Goal: Find specific page/section: Find specific page/section

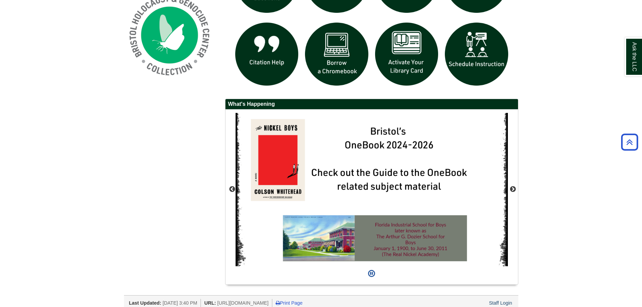
scroll to position [555, 0]
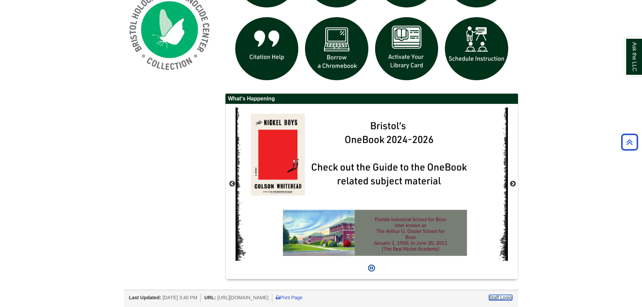
click at [499, 296] on link "Staff Login" at bounding box center [500, 297] width 23 height 5
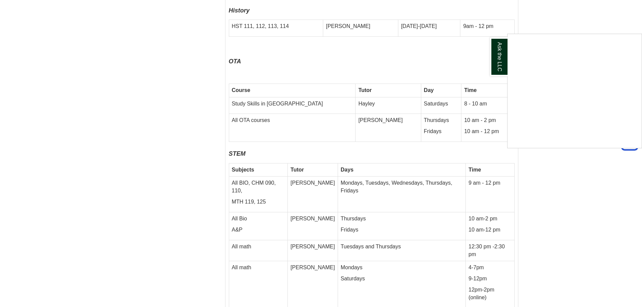
scroll to position [2327, 0]
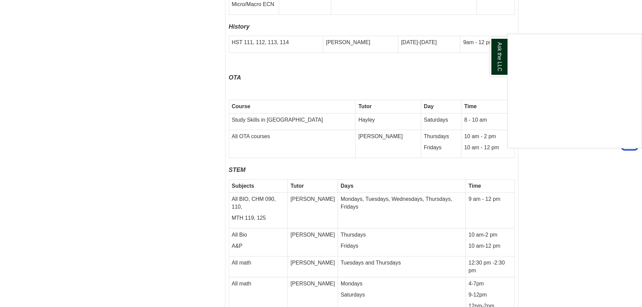
click at [289, 88] on div "Ask the LLC" at bounding box center [321, 153] width 642 height 307
click at [263, 113] on td "Study Skills in [GEOGRAPHIC_DATA]" at bounding box center [292, 121] width 127 height 17
click at [292, 113] on td "Study Skills in [GEOGRAPHIC_DATA]" at bounding box center [292, 121] width 127 height 17
click at [268, 113] on td "Study Skills in [GEOGRAPHIC_DATA]" at bounding box center [292, 121] width 127 height 17
click at [282, 113] on td "Study Skills in [GEOGRAPHIC_DATA]" at bounding box center [292, 121] width 127 height 17
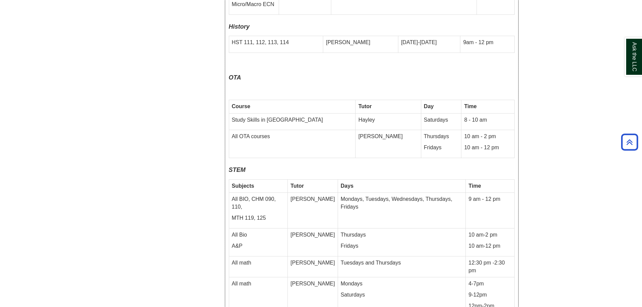
click at [272, 113] on td "Study Skills in [GEOGRAPHIC_DATA]" at bounding box center [292, 121] width 127 height 17
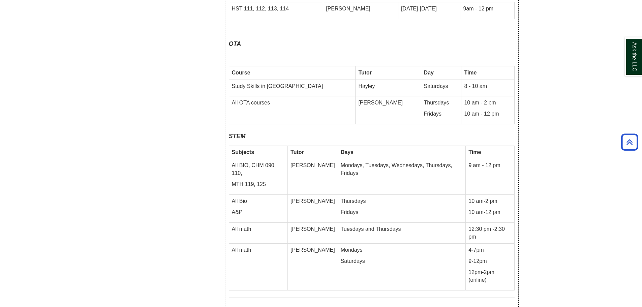
click at [254, 80] on td "Study Skills in [GEOGRAPHIC_DATA]" at bounding box center [292, 88] width 127 height 17
click at [283, 80] on td "Study Skills in [GEOGRAPHIC_DATA]" at bounding box center [292, 88] width 127 height 17
click at [274, 80] on td "Study Skills in [GEOGRAPHIC_DATA]" at bounding box center [292, 88] width 127 height 17
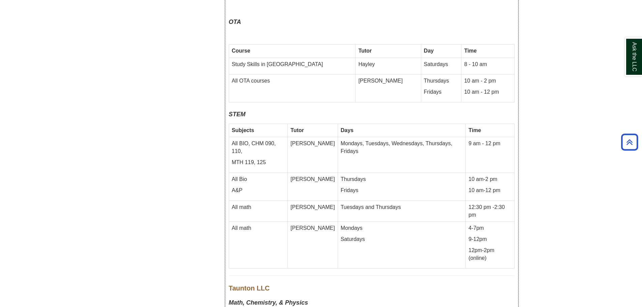
scroll to position [2394, 0]
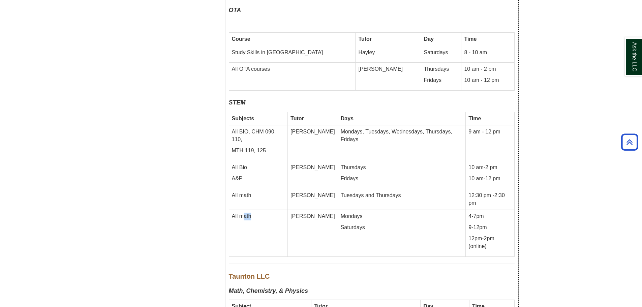
drag, startPoint x: 252, startPoint y: 169, endPoint x: 243, endPoint y: 170, distance: 8.8
click at [243, 210] on td "All math" at bounding box center [258, 233] width 59 height 47
click at [256, 210] on td "All math" at bounding box center [258, 233] width 59 height 47
click at [251, 210] on td "All math" at bounding box center [258, 233] width 59 height 47
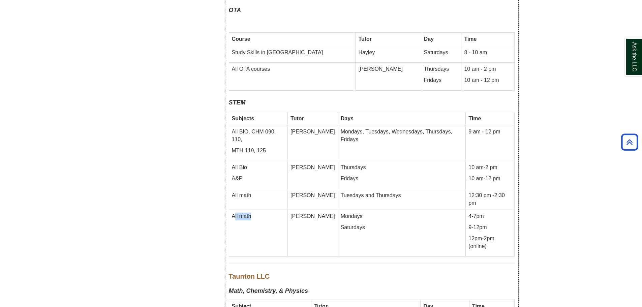
drag, startPoint x: 251, startPoint y: 170, endPoint x: 234, endPoint y: 172, distance: 16.6
click at [234, 210] on td "All math" at bounding box center [258, 233] width 59 height 47
click at [281, 210] on td "All math" at bounding box center [258, 233] width 59 height 47
click at [259, 210] on td "All math" at bounding box center [258, 233] width 59 height 47
click at [252, 210] on td "All math" at bounding box center [258, 233] width 59 height 47
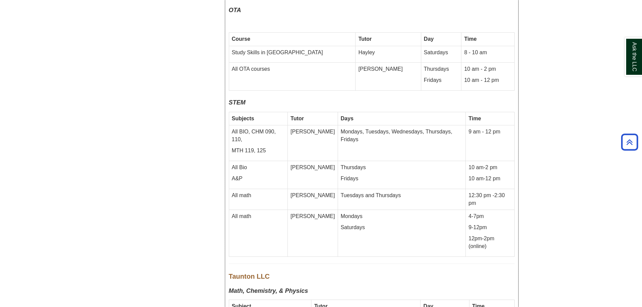
click at [249, 210] on td "All math" at bounding box center [258, 233] width 59 height 47
click at [254, 210] on td "All math" at bounding box center [258, 233] width 59 height 47
click at [251, 210] on td "All math" at bounding box center [258, 233] width 59 height 47
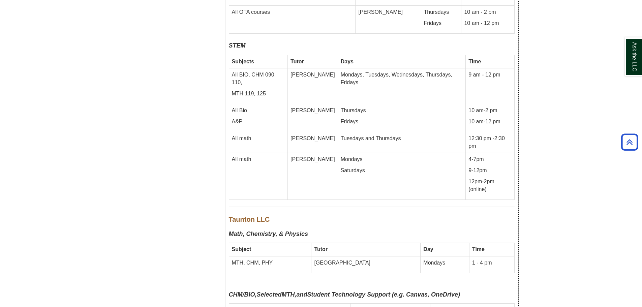
scroll to position [2461, 0]
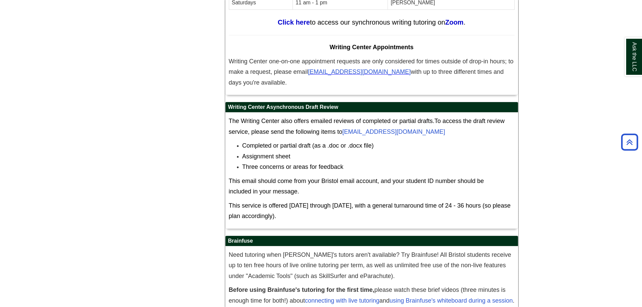
scroll to position [3717, 0]
